Goal: Information Seeking & Learning: Learn about a topic

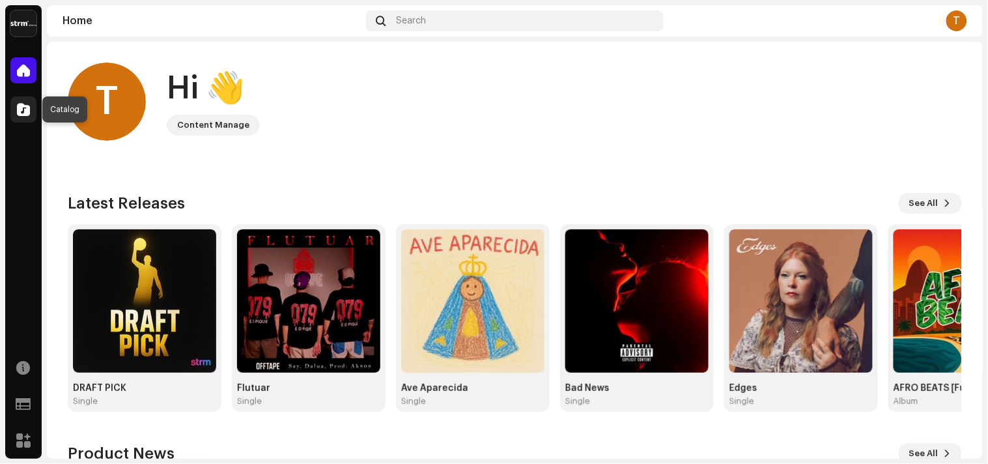
click at [21, 109] on span at bounding box center [23, 109] width 13 height 10
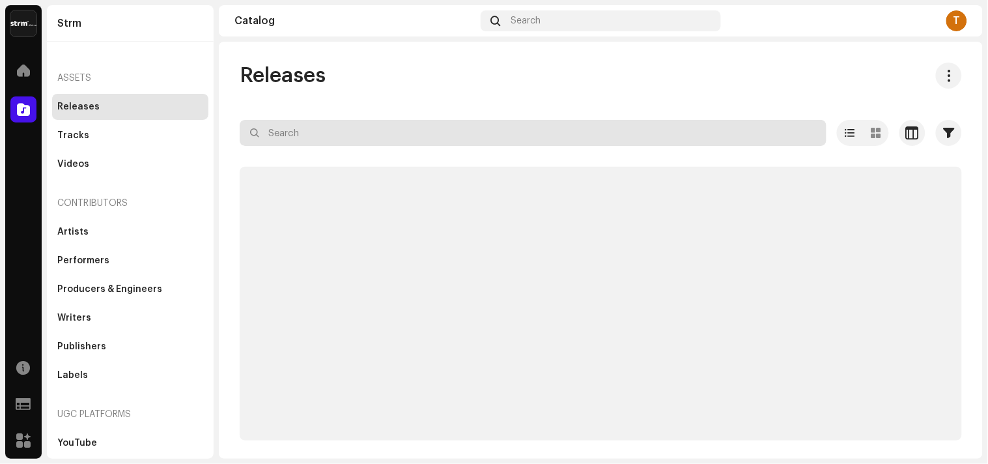
click at [291, 125] on input "text" at bounding box center [533, 133] width 587 height 26
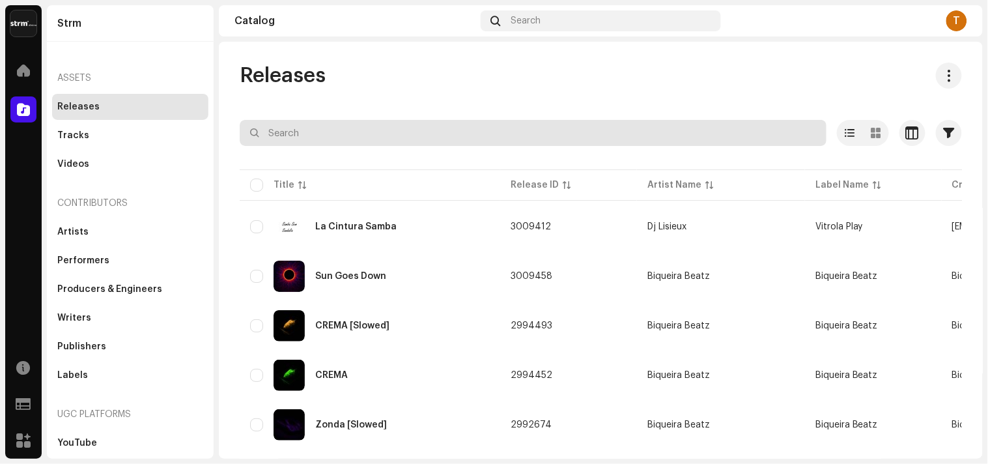
paste input "7316481338291"
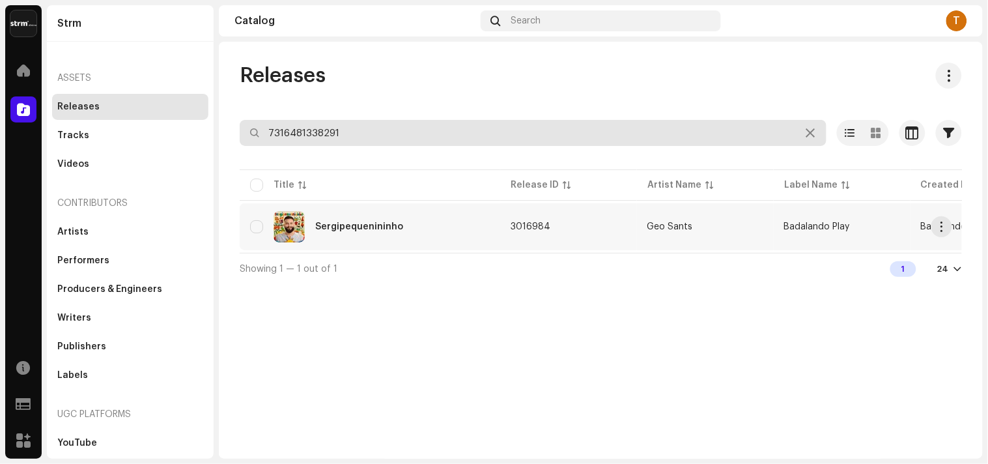
type input "7316481338291"
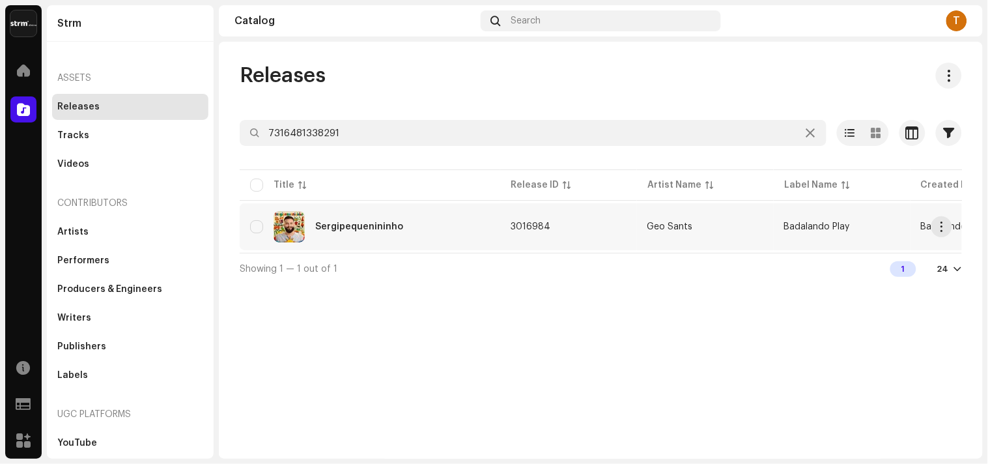
click at [402, 226] on div "Sergipequenininho" at bounding box center [370, 226] width 240 height 31
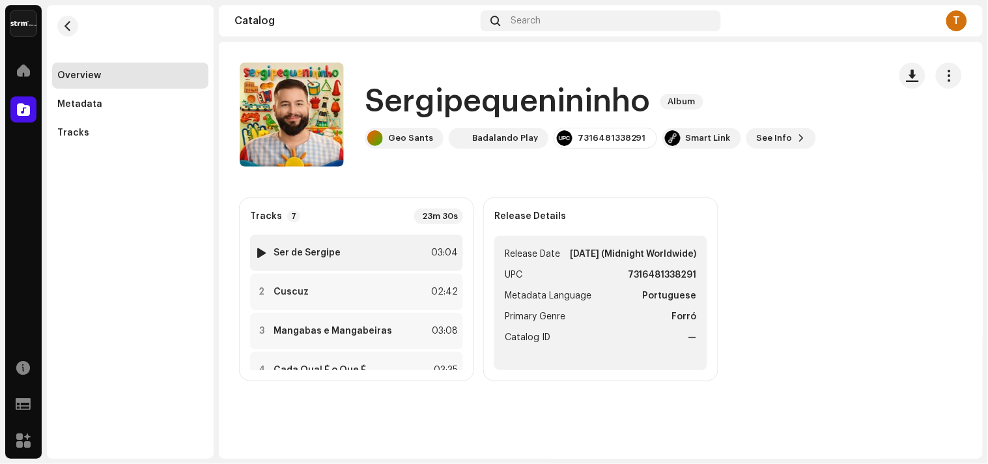
click at [259, 255] on div at bounding box center [262, 253] width 10 height 10
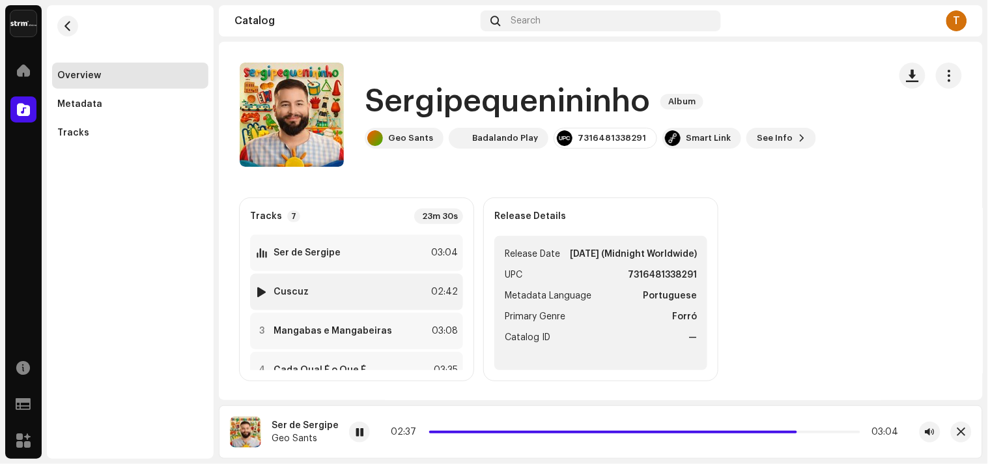
click at [259, 292] on div at bounding box center [262, 292] width 10 height 10
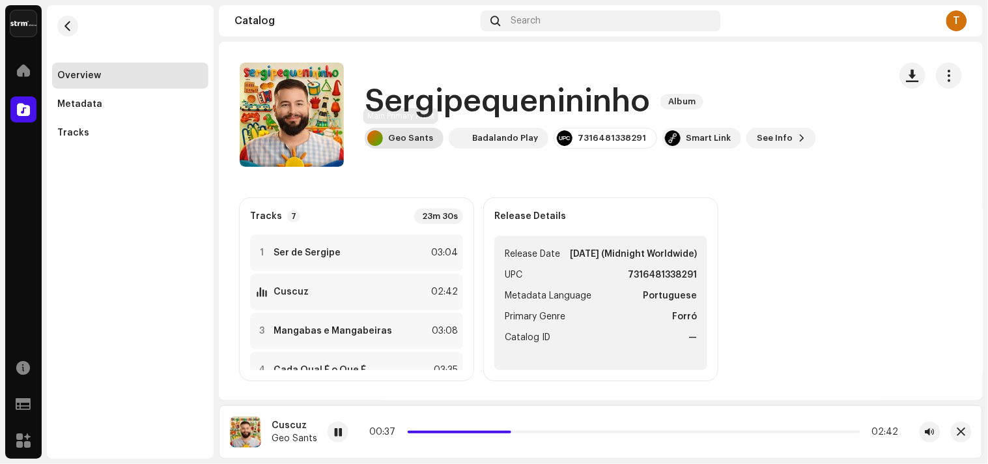
click at [398, 134] on div "Geo Sants" at bounding box center [410, 138] width 45 height 10
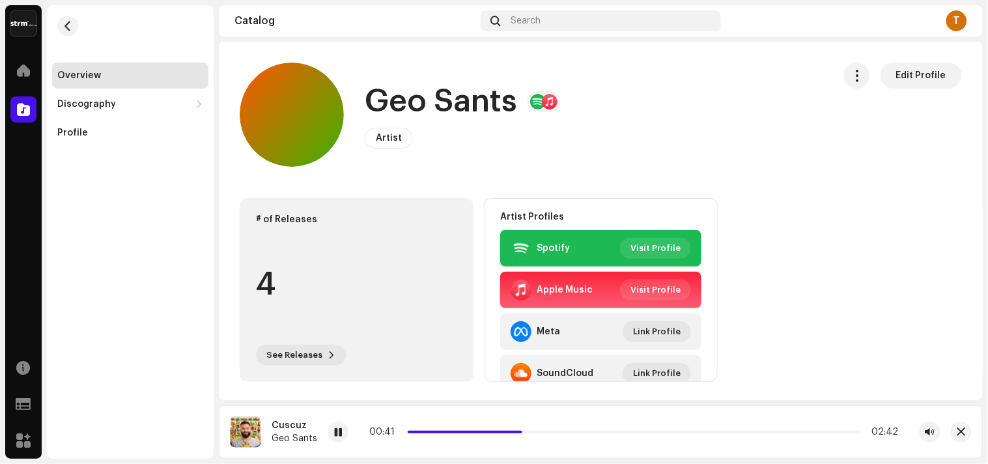
click at [376, 250] on div "4" at bounding box center [356, 284] width 201 height 99
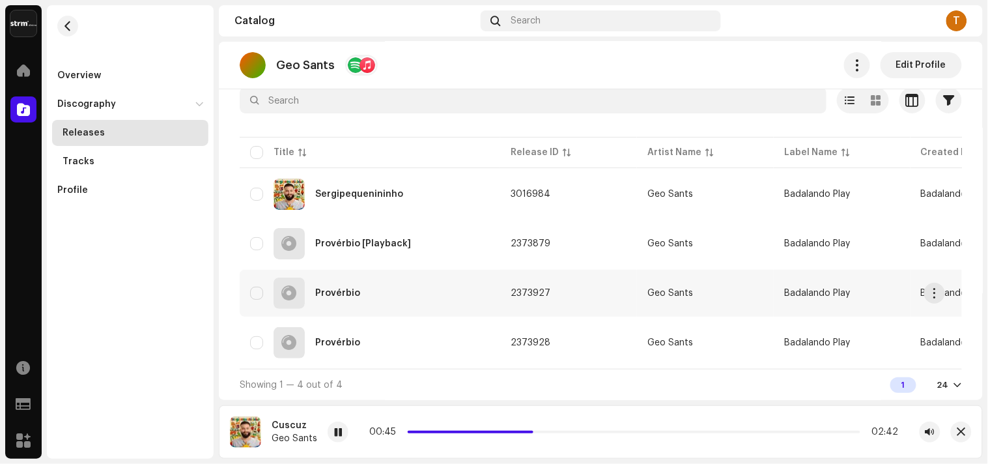
scroll to position [82, 0]
click at [60, 22] on button "button" at bounding box center [67, 26] width 21 height 21
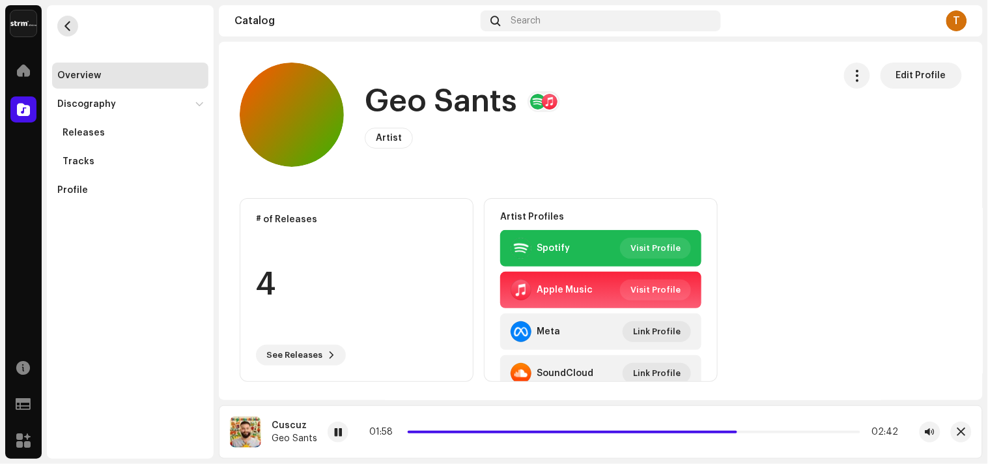
click at [72, 26] on span "button" at bounding box center [68, 26] width 10 height 10
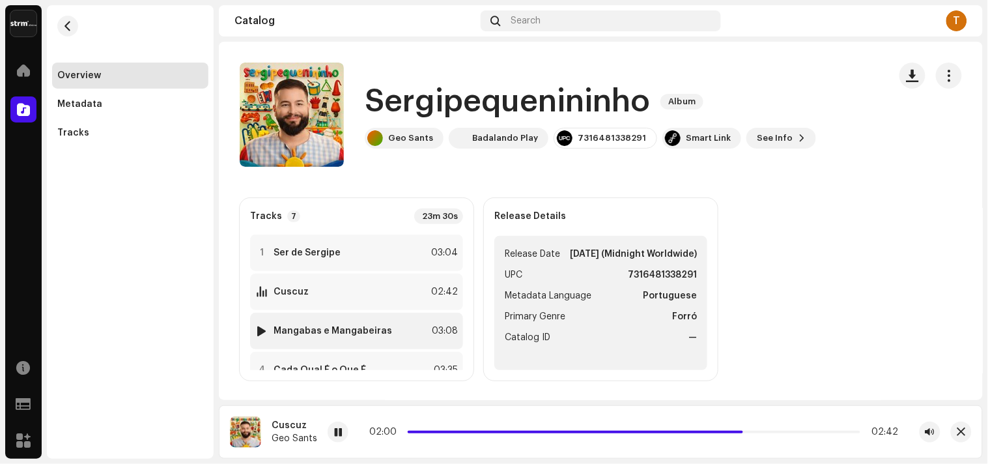
click at [257, 330] on div at bounding box center [262, 331] width 10 height 10
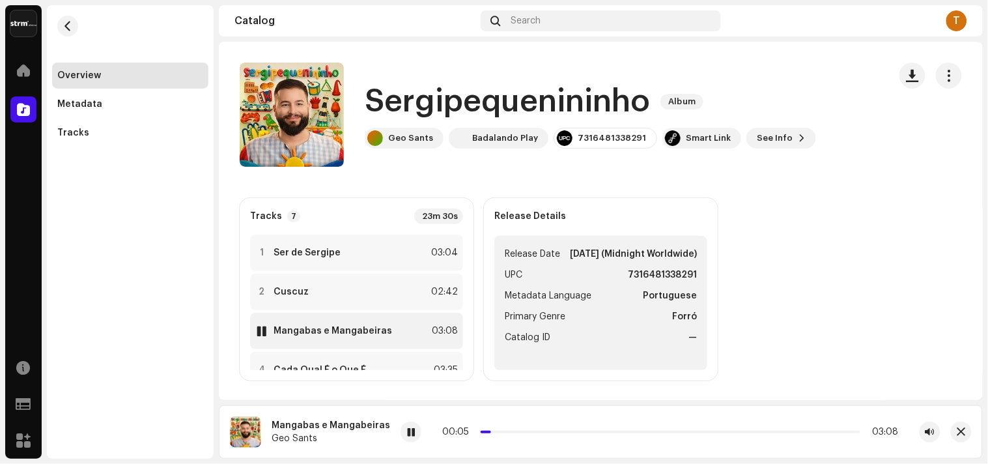
click at [263, 328] on div at bounding box center [262, 331] width 10 height 10
click at [109, 132] on div "Tracks" at bounding box center [130, 133] width 146 height 10
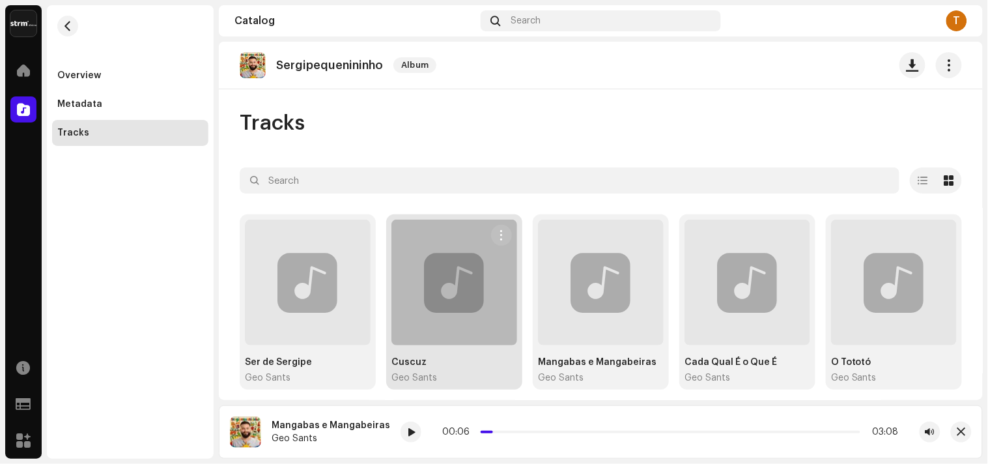
click at [472, 300] on div at bounding box center [455, 283] width 126 height 126
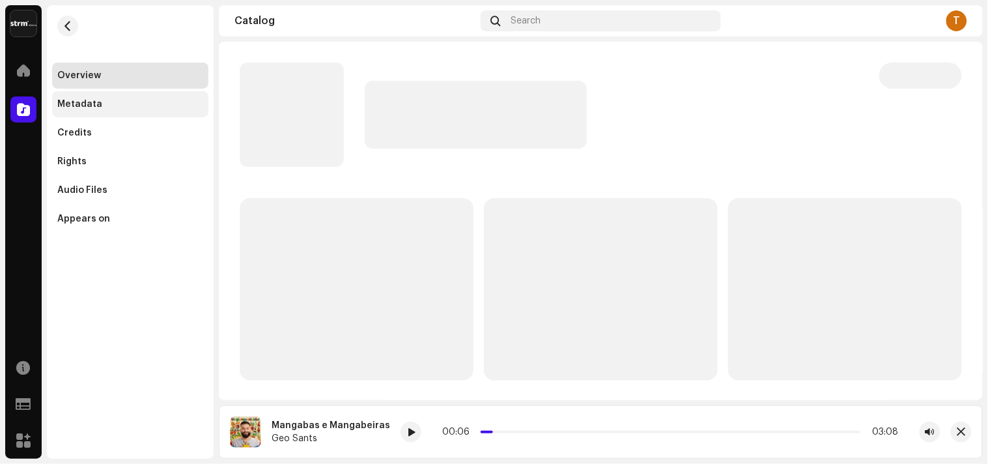
click at [106, 101] on div "Metadata" at bounding box center [130, 104] width 146 height 10
